Goal: Task Accomplishment & Management: Use online tool/utility

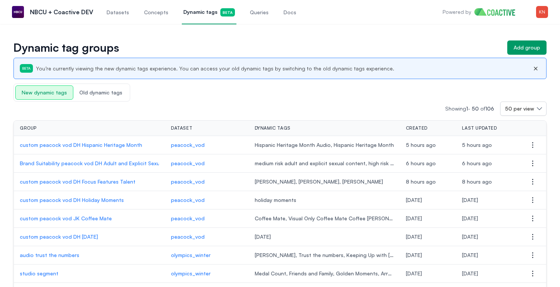
click at [256, 16] on link "Queries" at bounding box center [260, 12] width 22 height 25
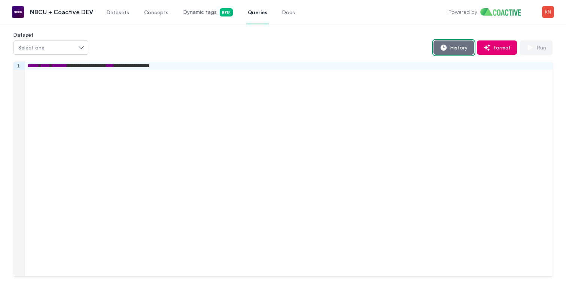
click at [455, 45] on span "History" at bounding box center [457, 47] width 20 height 7
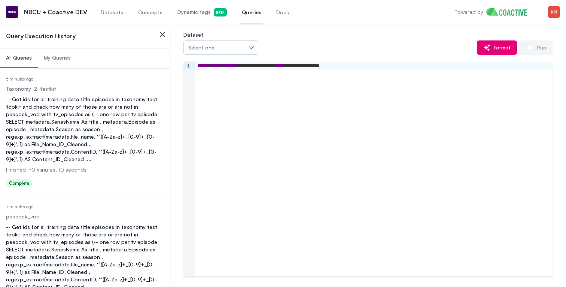
click at [69, 107] on div "-- Get ids for all training data title episodes in taxonomy test tookit and che…" at bounding box center [85, 128] width 158 height 67
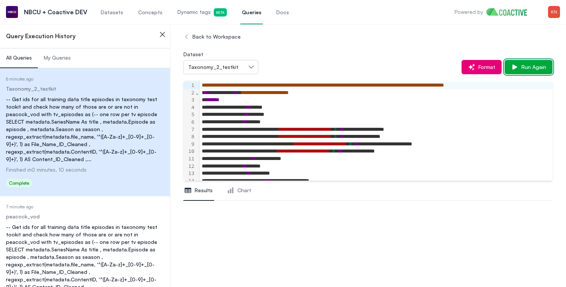
click at [539, 63] on span "Run Again" at bounding box center [532, 66] width 28 height 7
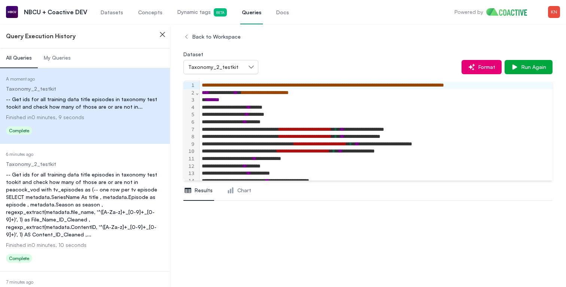
click at [115, 176] on div "-- Get ids for all training data title episodes in taxonomy test tookit and che…" at bounding box center [85, 204] width 158 height 67
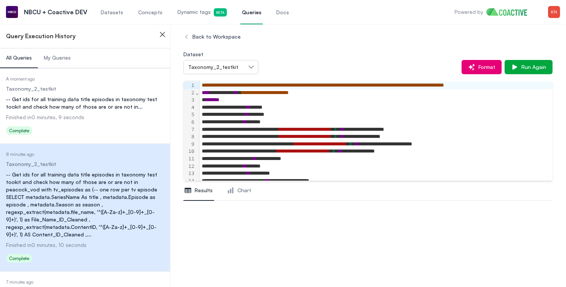
click at [91, 102] on div "-- Get ids for all training data title episodes in taxonomy test tookit and che…" at bounding box center [85, 102] width 158 height 15
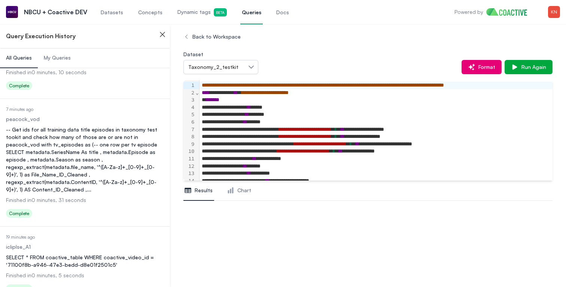
scroll to position [232, 0]
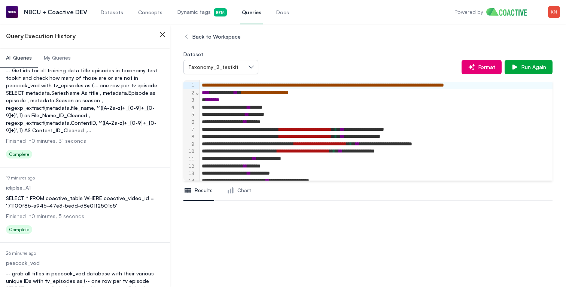
click at [77, 194] on div "SELECT * FROM coactive_table WHERE coactive_video_id = '71100f8b-a946-47e3-bedd…" at bounding box center [85, 201] width 158 height 15
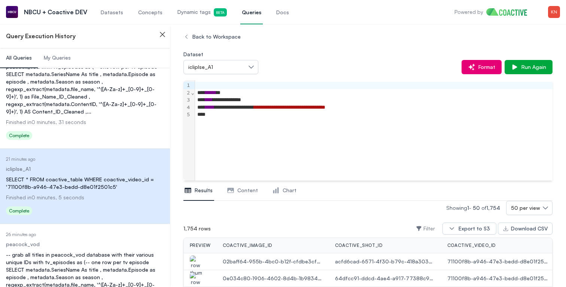
scroll to position [257, 0]
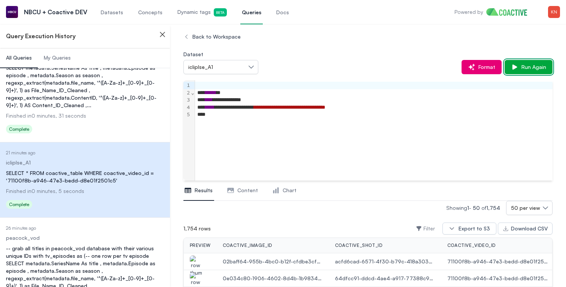
click at [522, 65] on span "Run Again" at bounding box center [532, 66] width 28 height 7
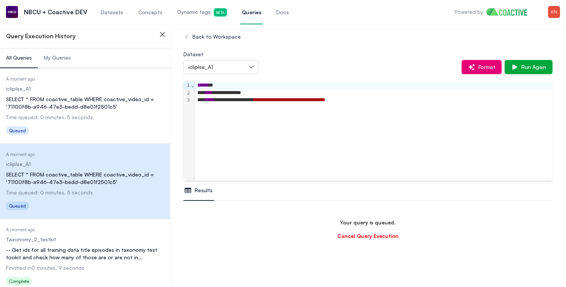
click at [100, 107] on div "SELECT * FROM coactive_table WHERE coactive_video_id = '71100f8b-a946-47e3-bedd…" at bounding box center [85, 102] width 158 height 15
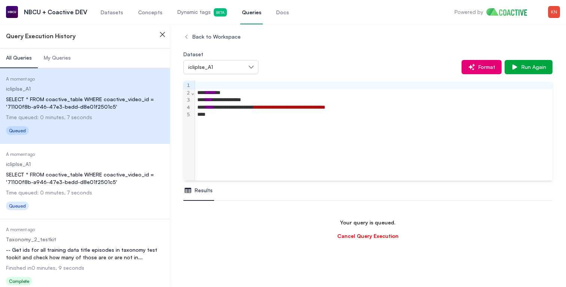
click at [100, 170] on dl "Date Executed A moment ago Dataset icliplse_A1 Query SELECT * FROM coactive_tab…" at bounding box center [85, 181] width 158 height 61
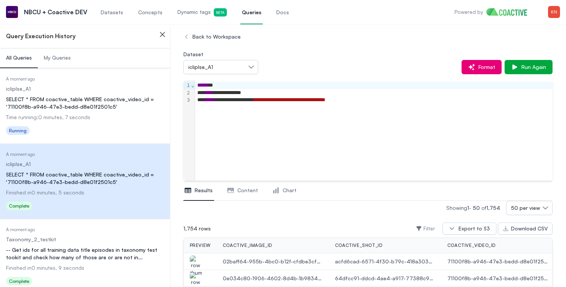
click at [94, 99] on div "SELECT * FROM coactive_table WHERE coactive_video_id = '71100f8b-a946-47e3-bedd…" at bounding box center [85, 102] width 158 height 15
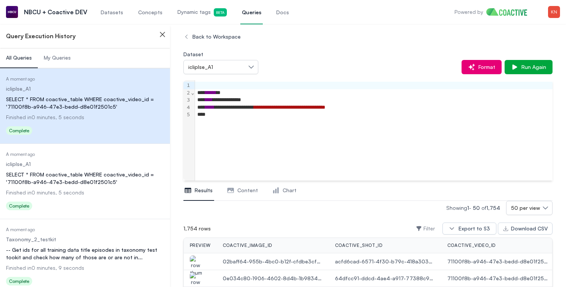
click at [74, 247] on div "-- Get ids for all training data title episodes in taxonomy test tookit and che…" at bounding box center [85, 253] width 158 height 15
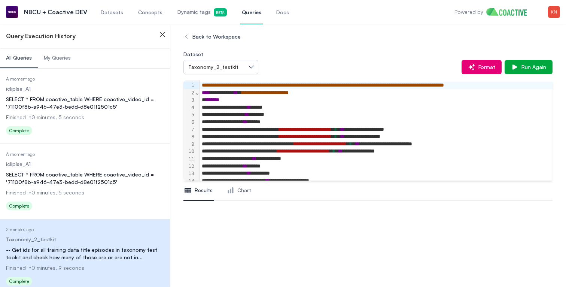
click at [91, 92] on dd "icliplse_A1" at bounding box center [85, 88] width 158 height 7
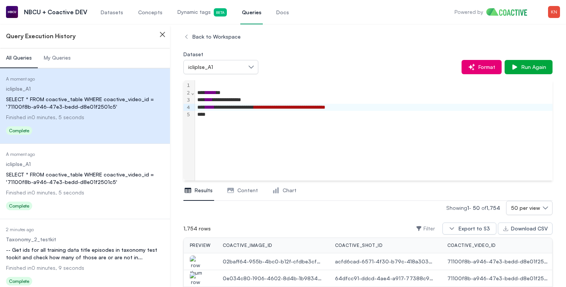
scroll to position [88, 0]
click at [287, 192] on span "Chart" at bounding box center [290, 189] width 14 height 7
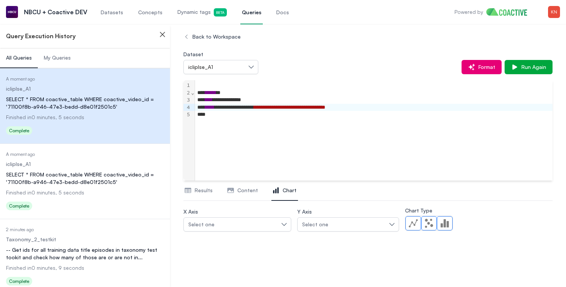
click at [211, 194] on button "Results" at bounding box center [198, 190] width 31 height 20
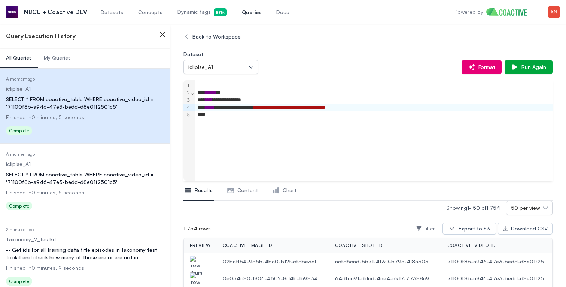
click at [194, 261] on img "button" at bounding box center [196, 265] width 12 height 21
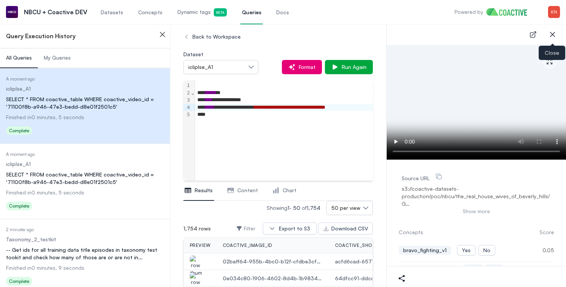
click at [551, 29] on button "close-sidebar" at bounding box center [552, 34] width 15 height 15
